Goal: Task Accomplishment & Management: Manage account settings

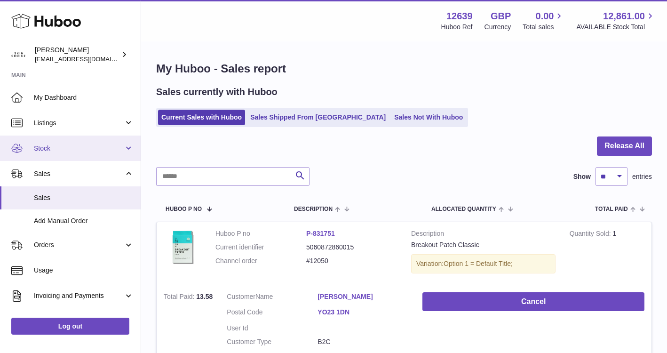
click at [99, 150] on span "Stock" at bounding box center [79, 148] width 90 height 9
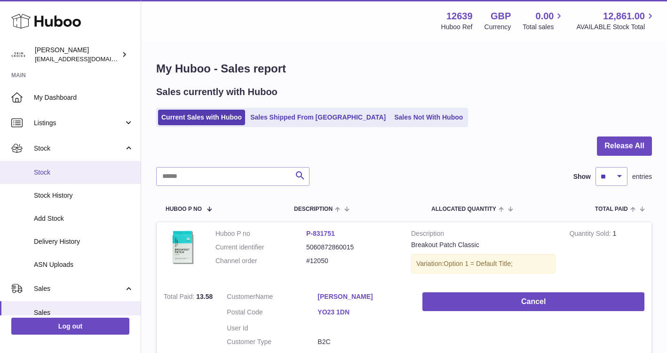
scroll to position [113, 0]
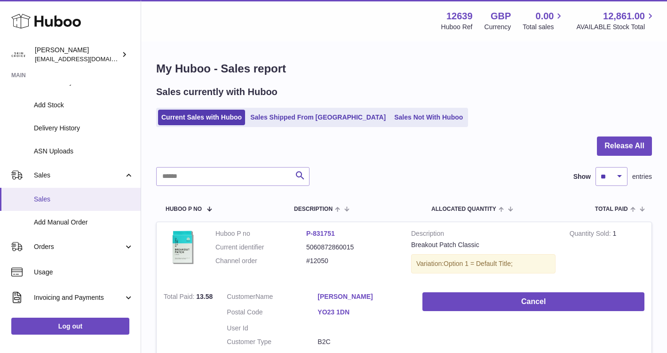
click at [75, 201] on span "Sales" at bounding box center [84, 199] width 100 height 9
click at [391, 118] on link "Sales Not With Huboo" at bounding box center [428, 118] width 75 height 16
click at [391, 115] on link "Sales Not With Huboo" at bounding box center [428, 118] width 75 height 16
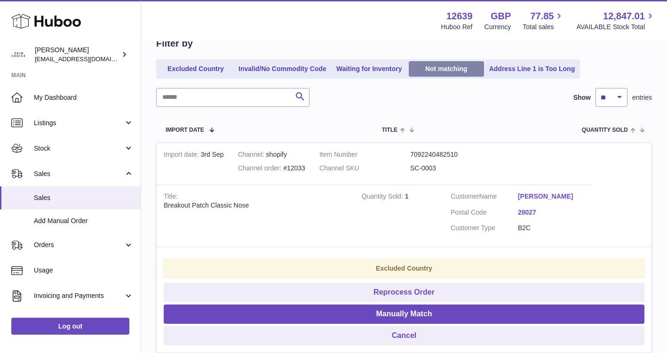
scroll to position [184, 0]
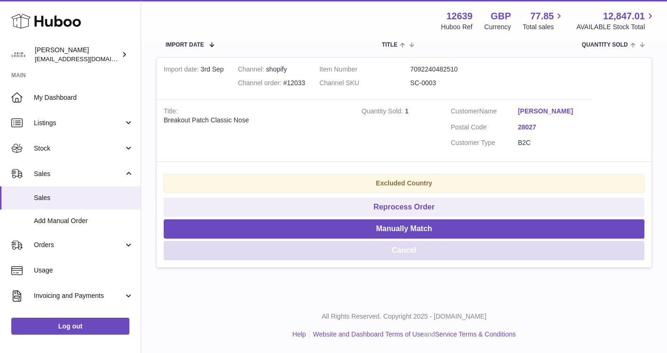
click at [413, 253] on button "Cancel" at bounding box center [404, 250] width 481 height 19
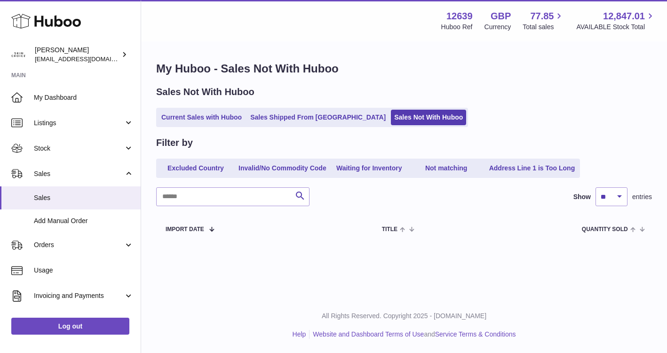
scroll to position [0, 0]
click at [188, 121] on link "Current Sales with Huboo" at bounding box center [201, 118] width 87 height 16
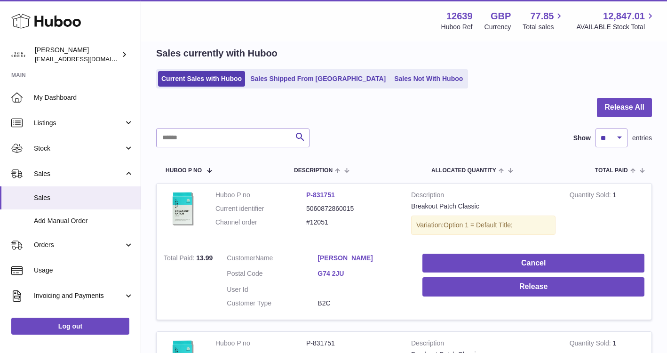
scroll to position [10, 0]
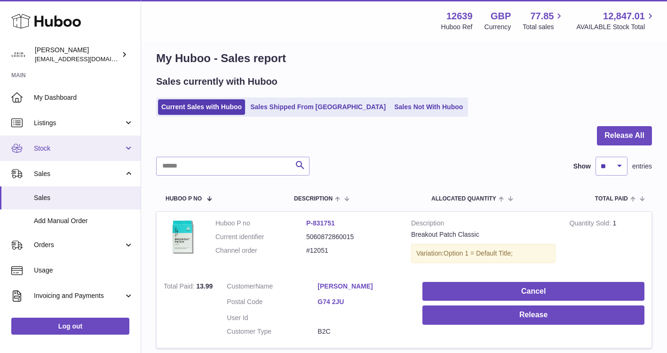
click at [96, 150] on span "Stock" at bounding box center [79, 148] width 90 height 9
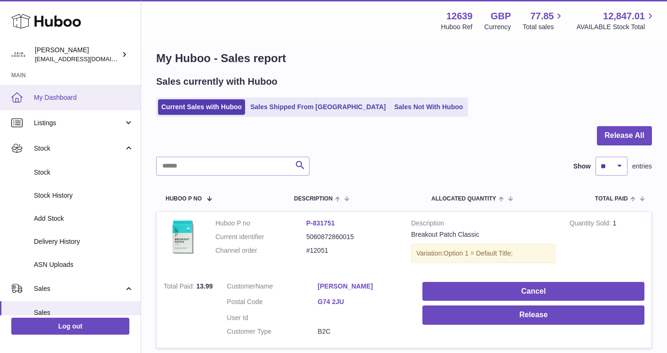
click at [103, 103] on link "My Dashboard" at bounding box center [70, 97] width 141 height 25
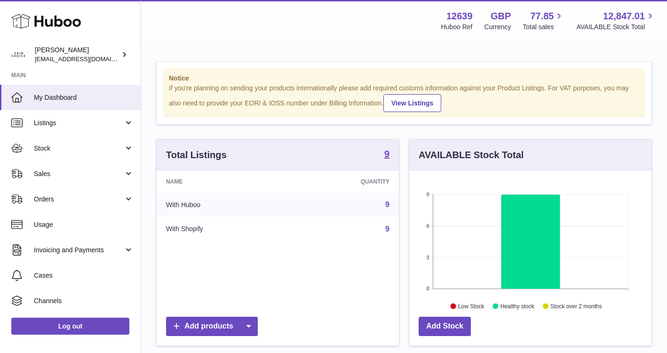
scroll to position [147, 242]
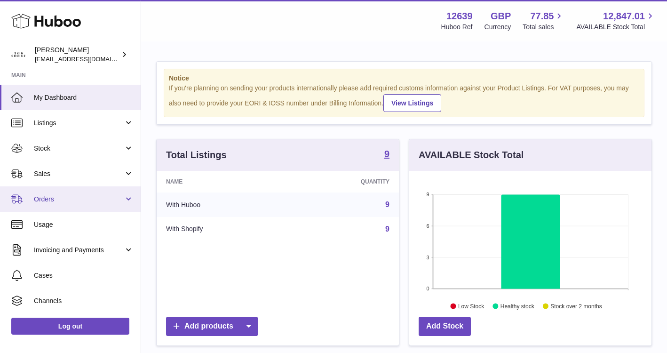
click at [92, 206] on link "Orders" at bounding box center [70, 198] width 141 height 25
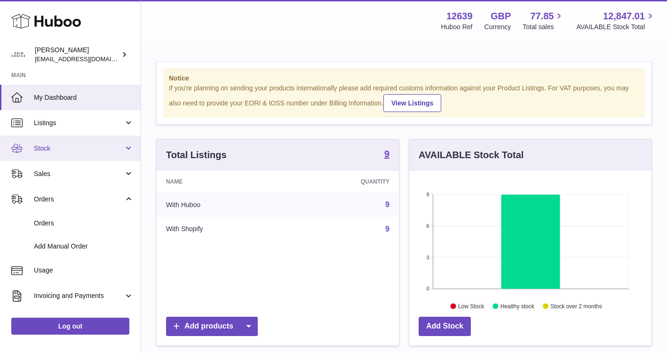
click at [110, 150] on span "Stock" at bounding box center [79, 148] width 90 height 9
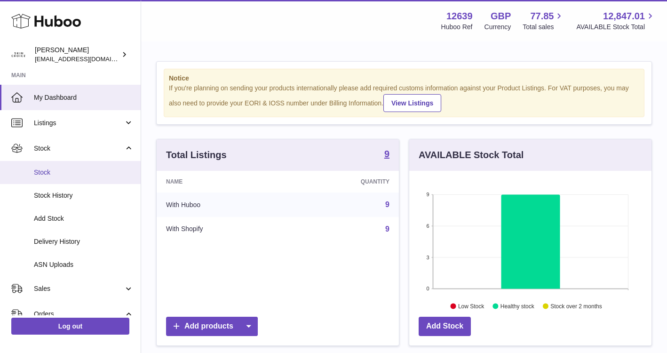
click at [98, 168] on span "Stock" at bounding box center [84, 172] width 100 height 9
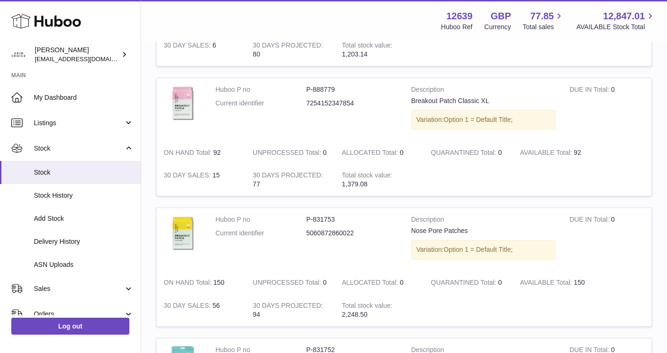
scroll to position [769, 0]
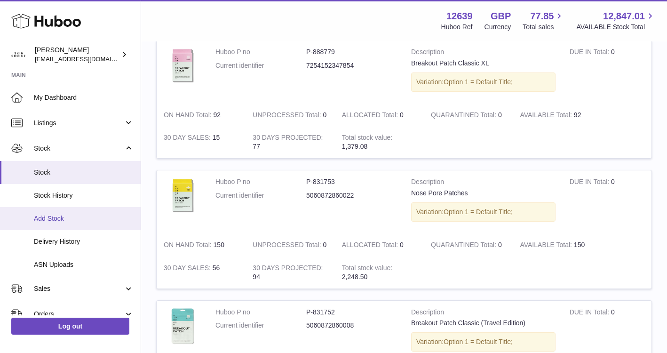
click at [57, 215] on span "Add Stock" at bounding box center [84, 218] width 100 height 9
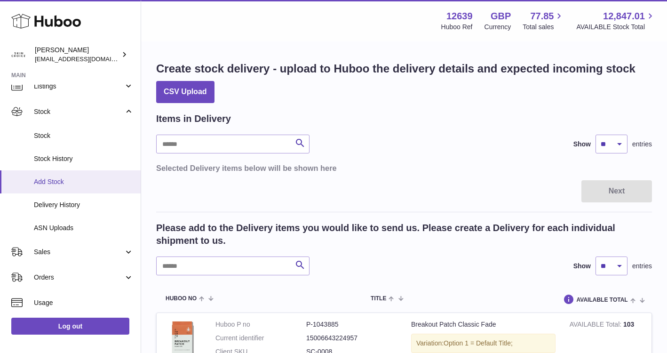
scroll to position [41, 0]
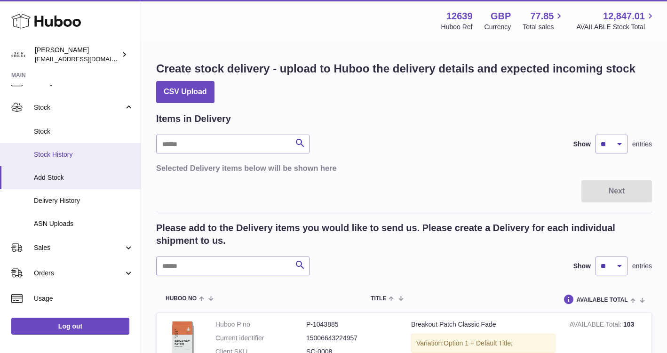
click at [101, 160] on link "Stock History" at bounding box center [70, 154] width 141 height 23
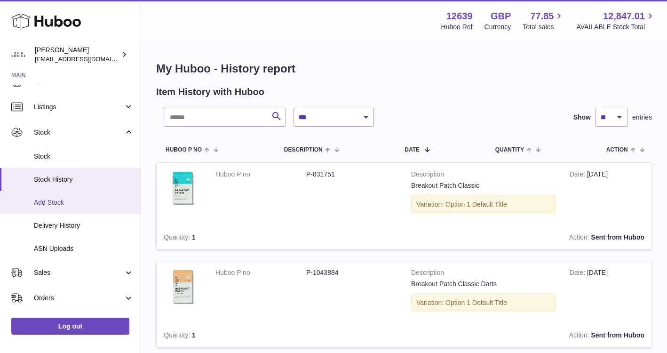
scroll to position [23, 0]
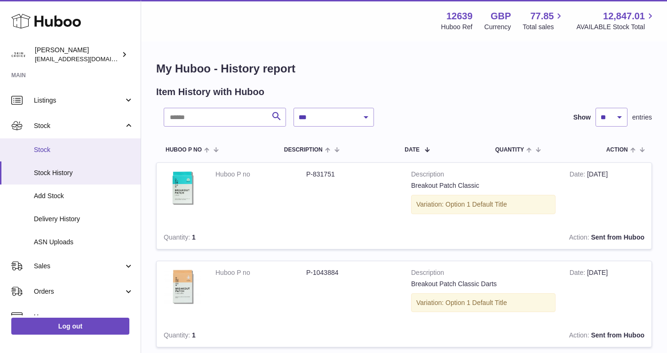
click at [88, 153] on span "Stock" at bounding box center [84, 149] width 100 height 9
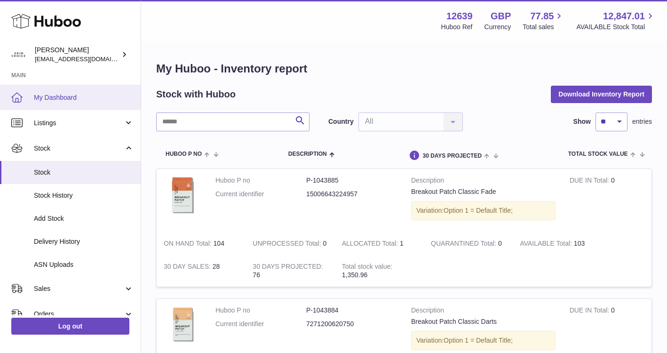
click at [71, 93] on span "My Dashboard" at bounding box center [84, 97] width 100 height 9
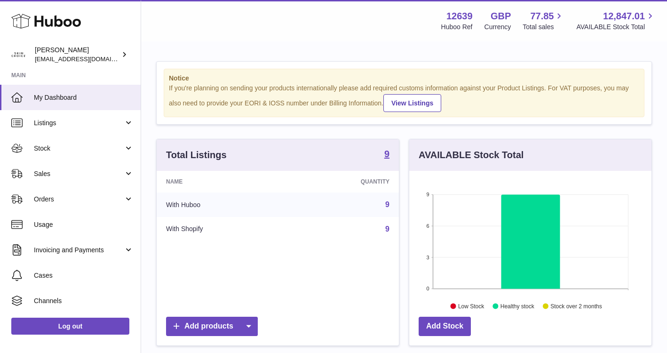
scroll to position [147, 242]
click at [87, 147] on span "Stock" at bounding box center [79, 148] width 90 height 9
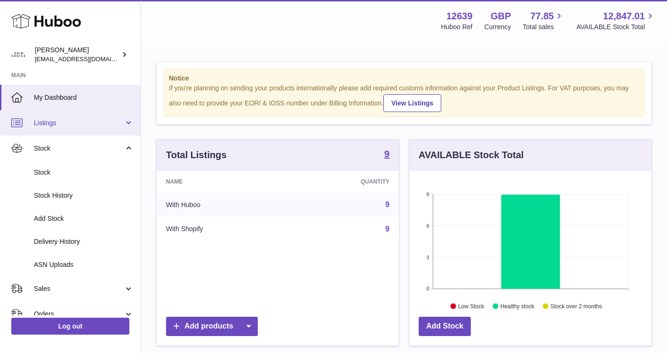
click at [102, 124] on span "Listings" at bounding box center [79, 122] width 90 height 9
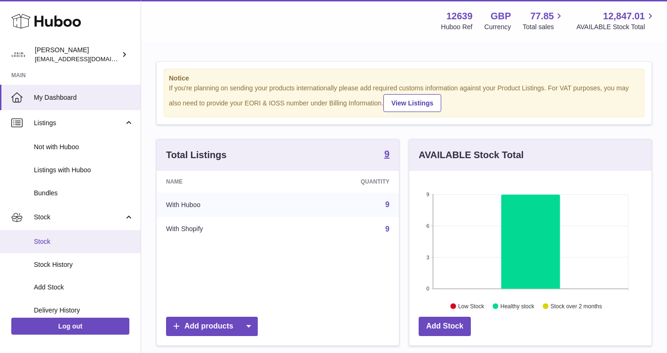
click at [105, 241] on span "Stock" at bounding box center [84, 241] width 100 height 9
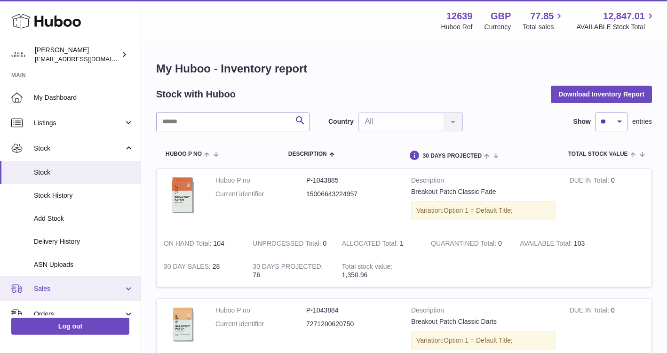
click at [66, 290] on span "Sales" at bounding box center [79, 288] width 90 height 9
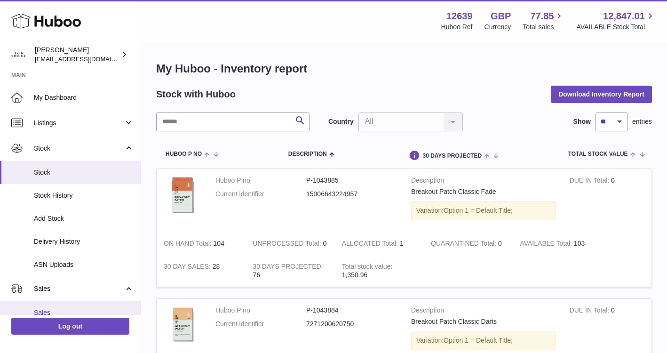
click at [62, 308] on link "Sales" at bounding box center [70, 312] width 141 height 23
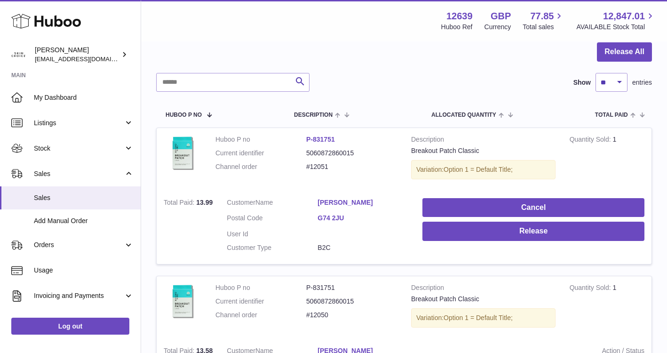
scroll to position [99, 0]
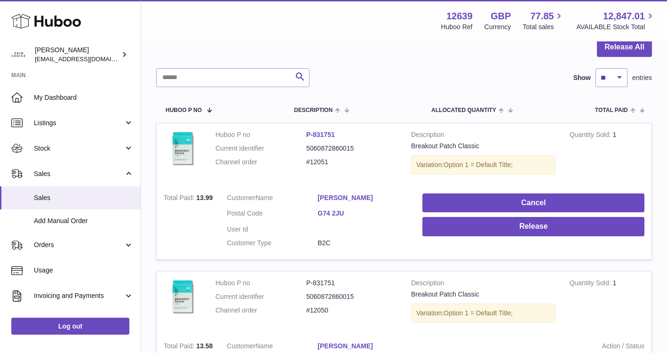
click at [352, 197] on link "Alyson Dundas" at bounding box center [362, 197] width 91 height 9
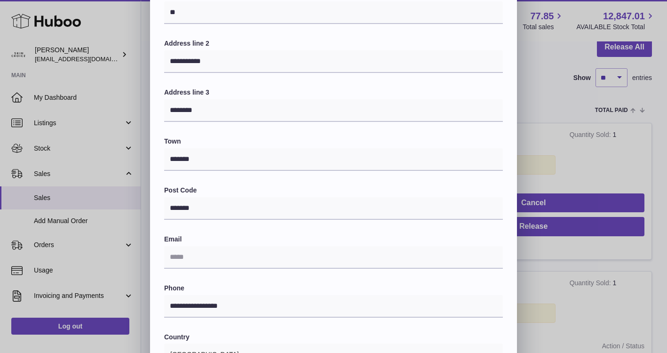
scroll to position [0, 0]
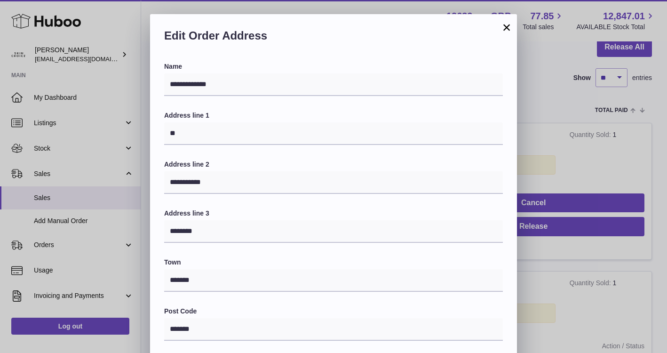
click at [509, 29] on button "×" at bounding box center [506, 27] width 11 height 11
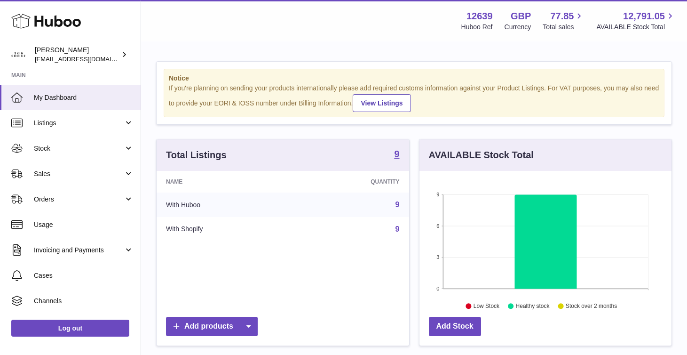
scroll to position [147, 252]
click at [87, 174] on span "Sales" at bounding box center [79, 173] width 90 height 9
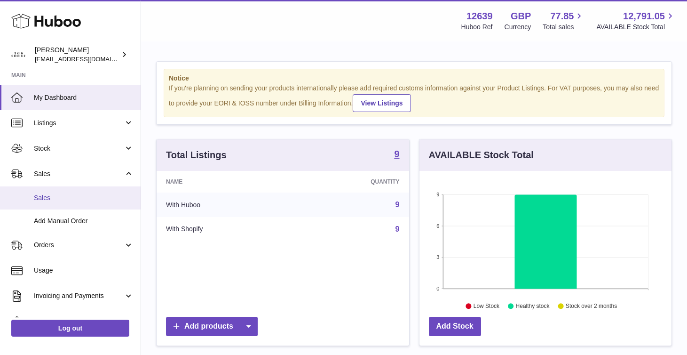
click at [86, 192] on link "Sales" at bounding box center [70, 197] width 141 height 23
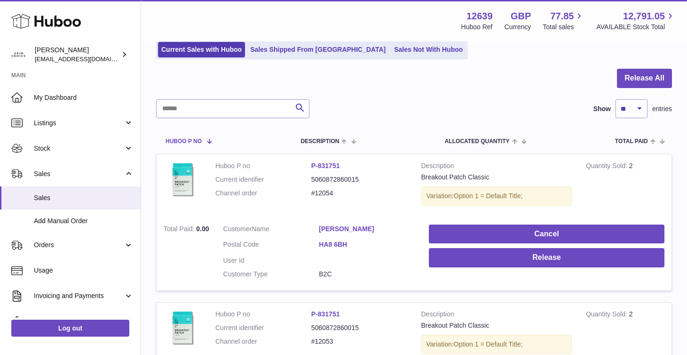
scroll to position [70, 0]
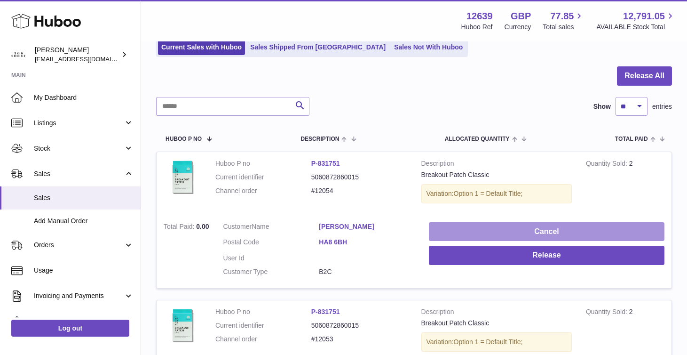
click at [439, 236] on button "Cancel" at bounding box center [547, 231] width 236 height 19
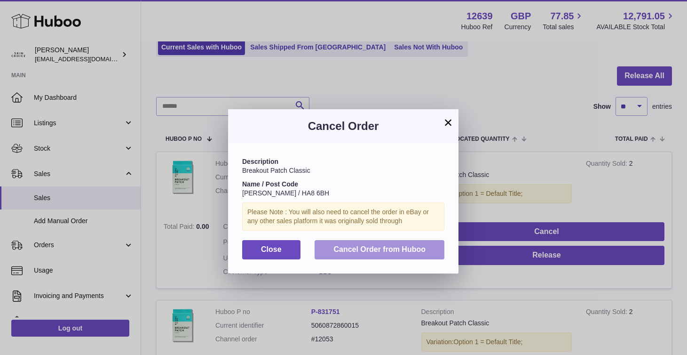
click at [335, 247] on span "Cancel Order from Huboo" at bounding box center [379, 249] width 92 height 8
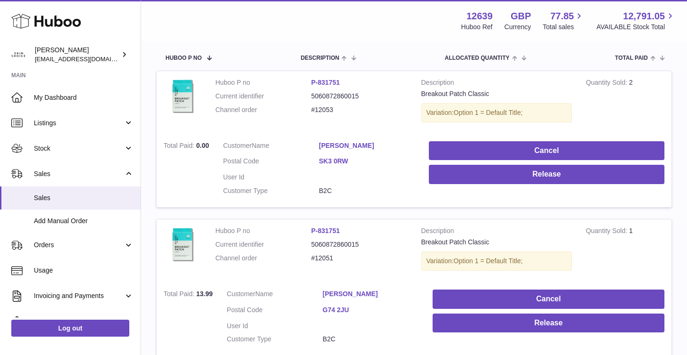
scroll to position [163, 0]
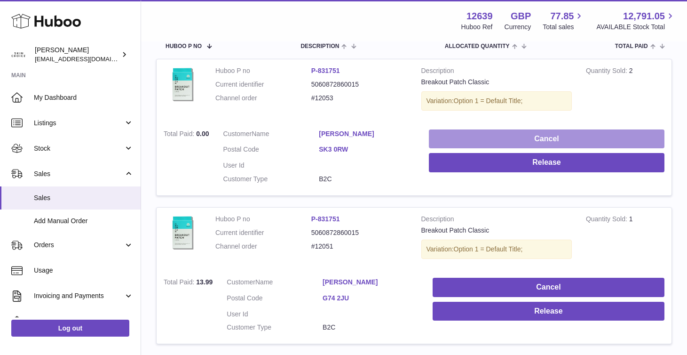
click at [455, 131] on button "Cancel" at bounding box center [547, 138] width 236 height 19
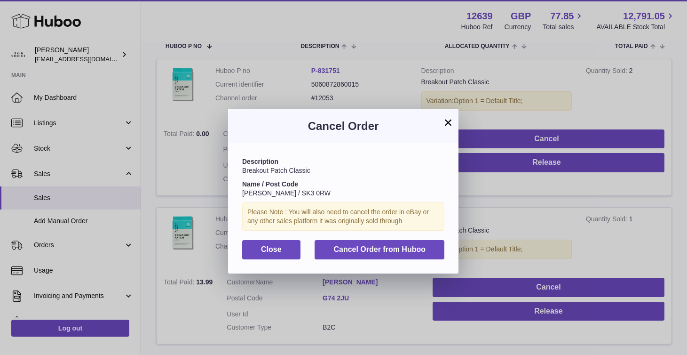
click at [411, 239] on div "Description Breakout Patch Classic Name / Post Code [PERSON_NAME] / SK3 0RW Ple…" at bounding box center [343, 208] width 230 height 130
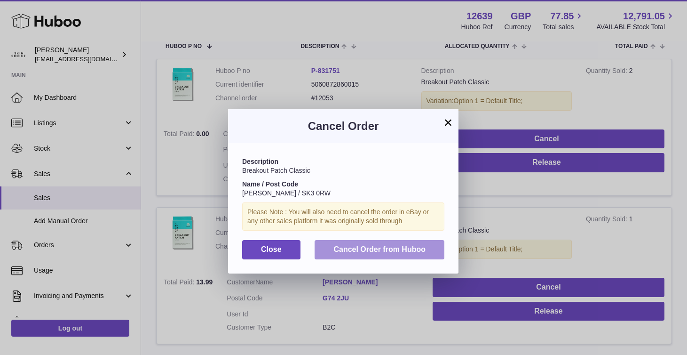
click at [411, 243] on button "Cancel Order from Huboo" at bounding box center [380, 249] width 130 height 19
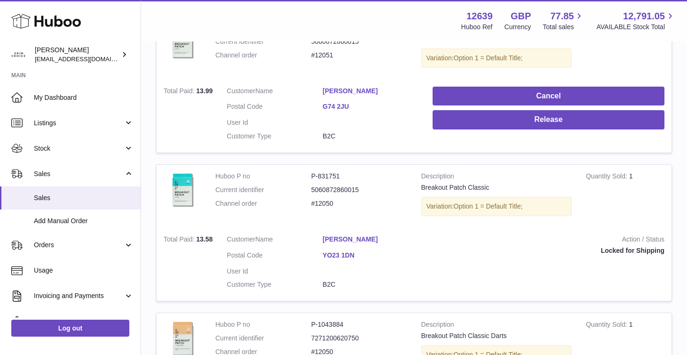
scroll to position [197, 0]
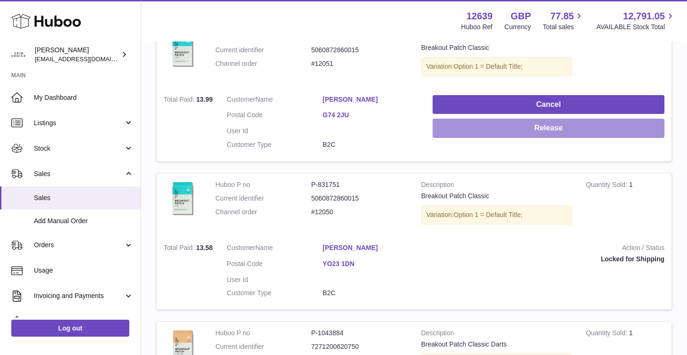
click at [483, 128] on button "Release" at bounding box center [549, 127] width 232 height 19
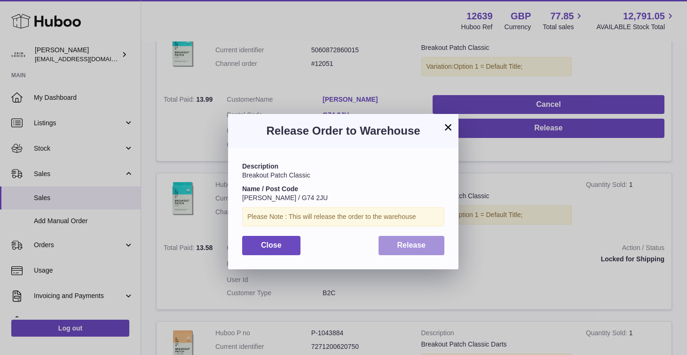
click at [408, 246] on span "Release" at bounding box center [411, 245] width 29 height 8
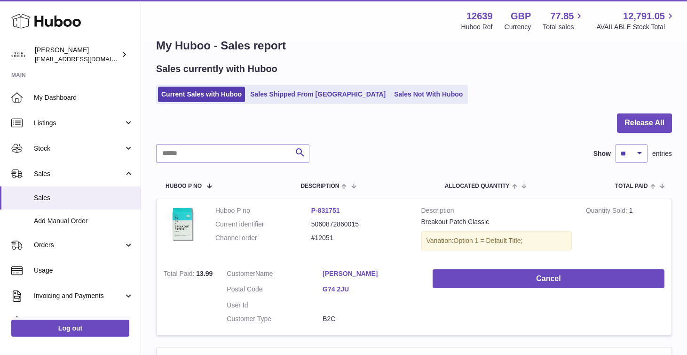
scroll to position [0, 0]
